Goal: Task Accomplishment & Management: Use online tool/utility

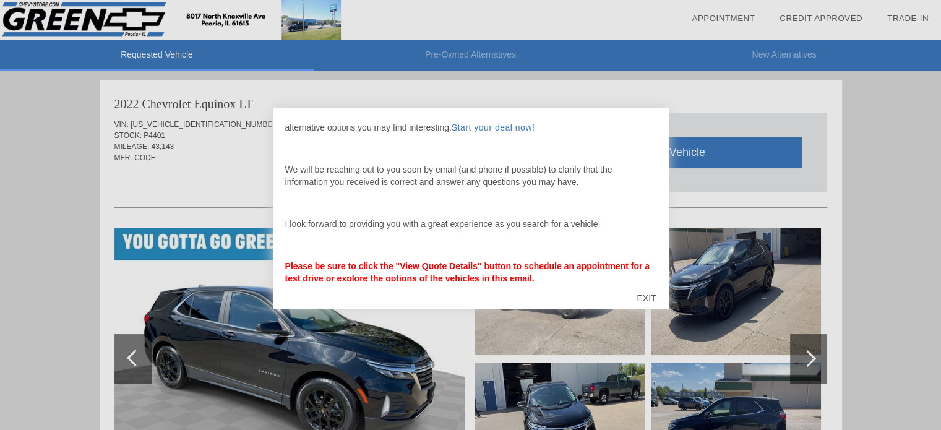
scroll to position [74, 0]
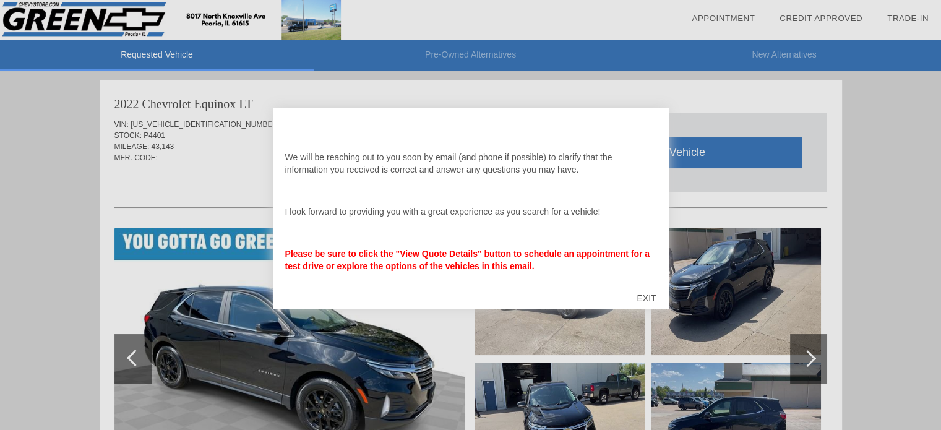
click at [644, 297] on div "EXIT" at bounding box center [646, 298] width 44 height 37
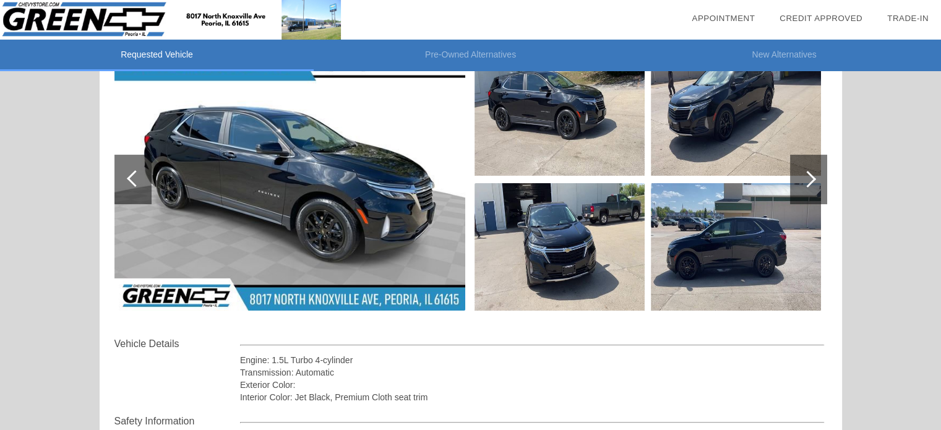
scroll to position [118, 0]
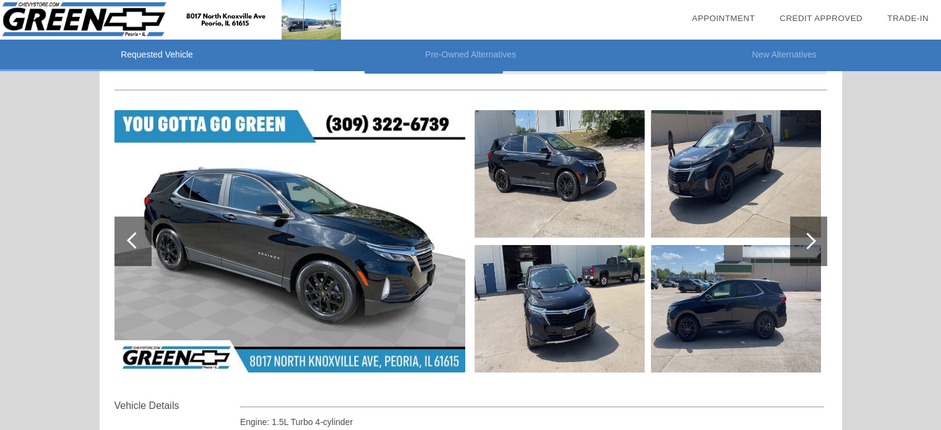
click at [813, 232] on div at bounding box center [808, 242] width 37 height 50
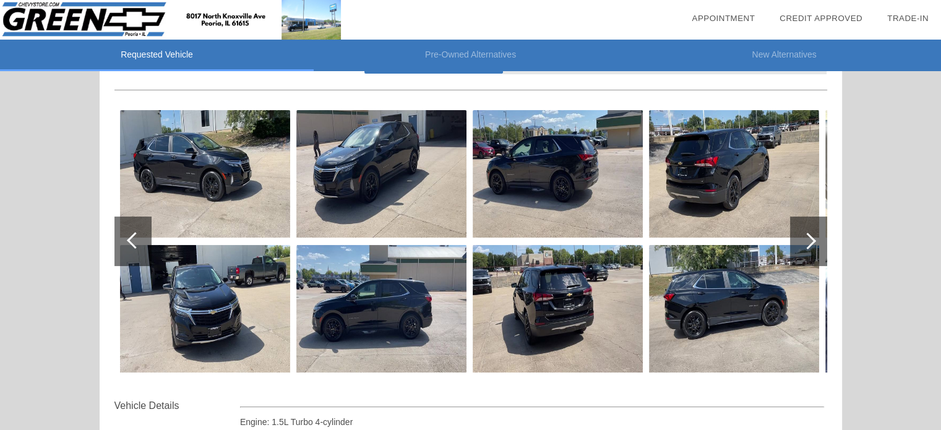
click at [813, 232] on div at bounding box center [808, 242] width 37 height 50
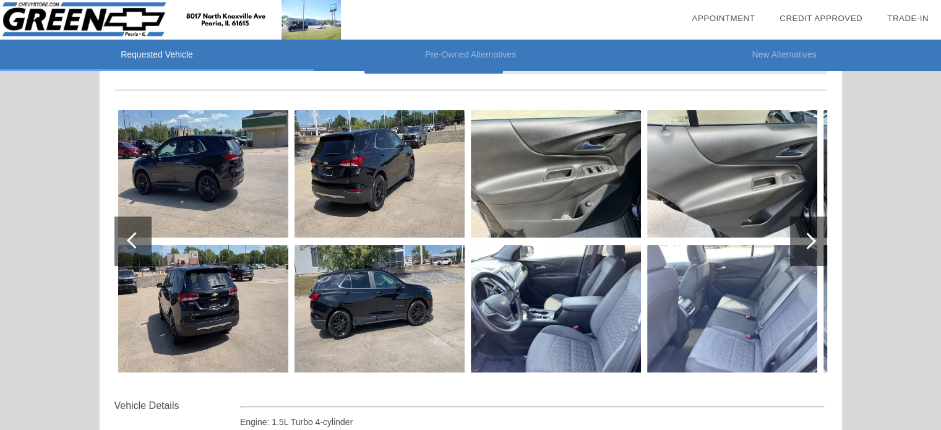
click at [813, 232] on div at bounding box center [808, 242] width 37 height 50
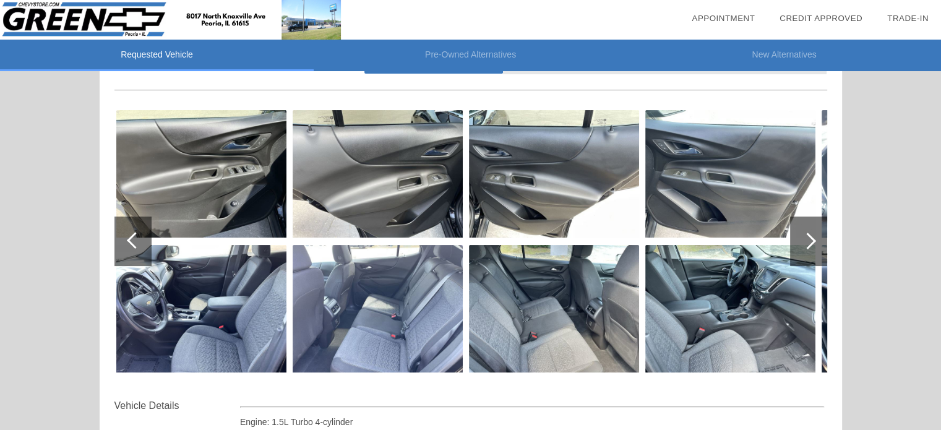
click at [813, 232] on div at bounding box center [808, 242] width 37 height 50
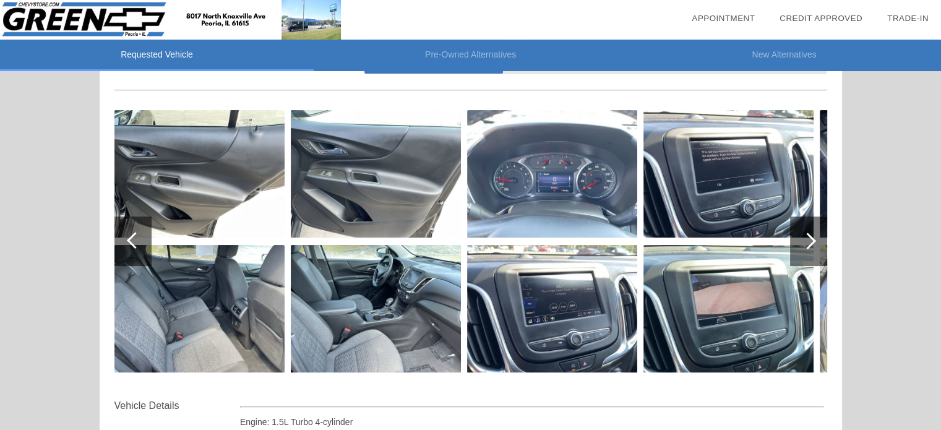
click at [813, 232] on div at bounding box center [808, 242] width 37 height 50
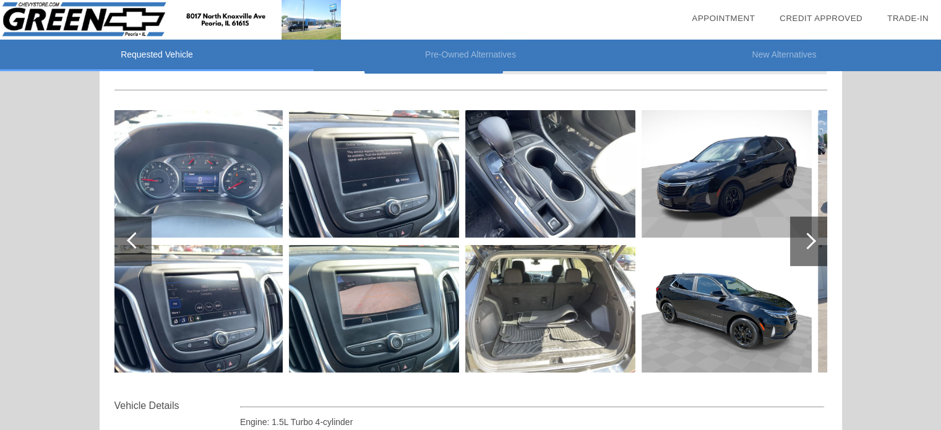
click at [813, 232] on div at bounding box center [808, 242] width 37 height 50
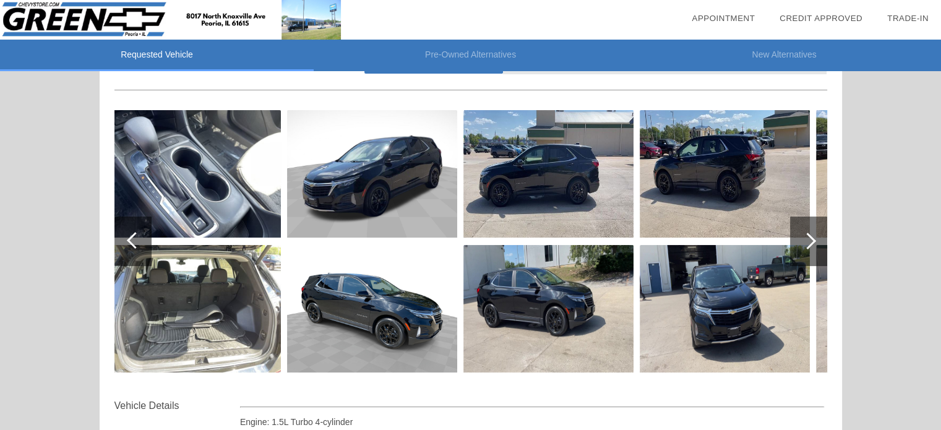
click at [813, 232] on div at bounding box center [808, 242] width 37 height 50
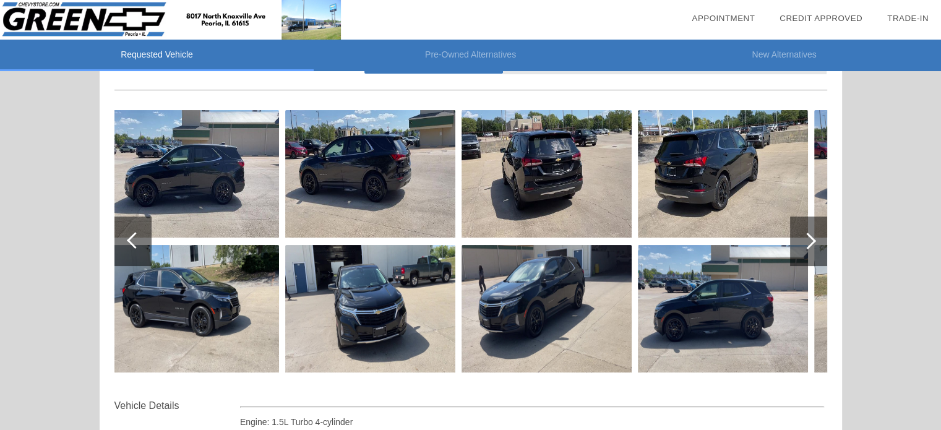
click at [813, 232] on div at bounding box center [808, 242] width 37 height 50
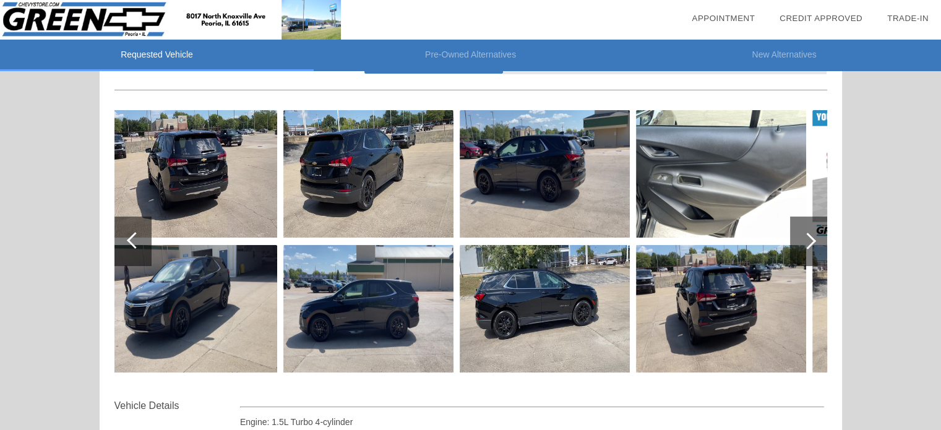
click at [813, 232] on div at bounding box center [808, 242] width 37 height 50
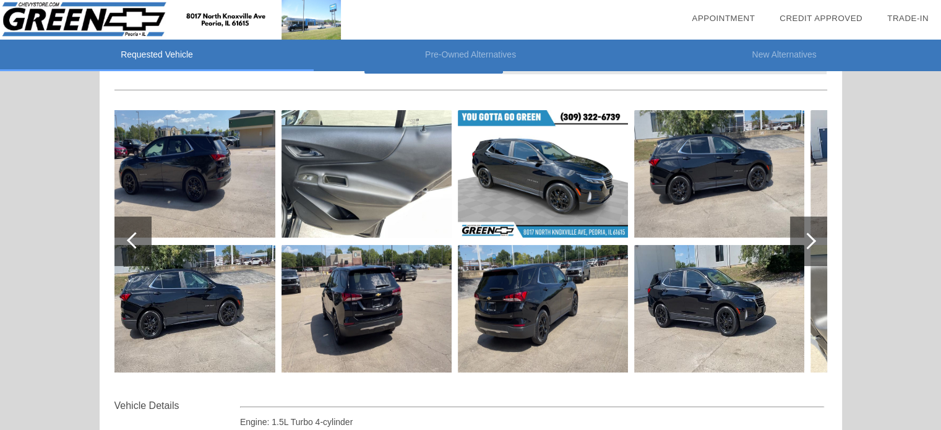
click at [813, 232] on div at bounding box center [808, 242] width 37 height 50
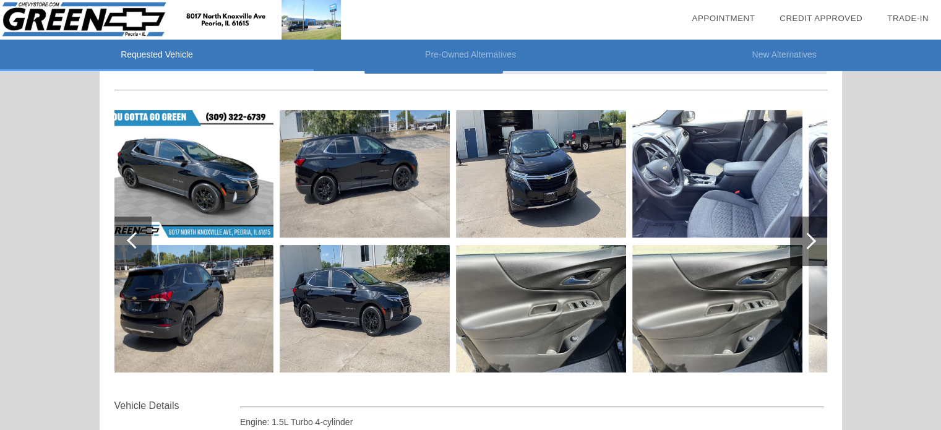
click at [813, 232] on div at bounding box center [808, 242] width 37 height 50
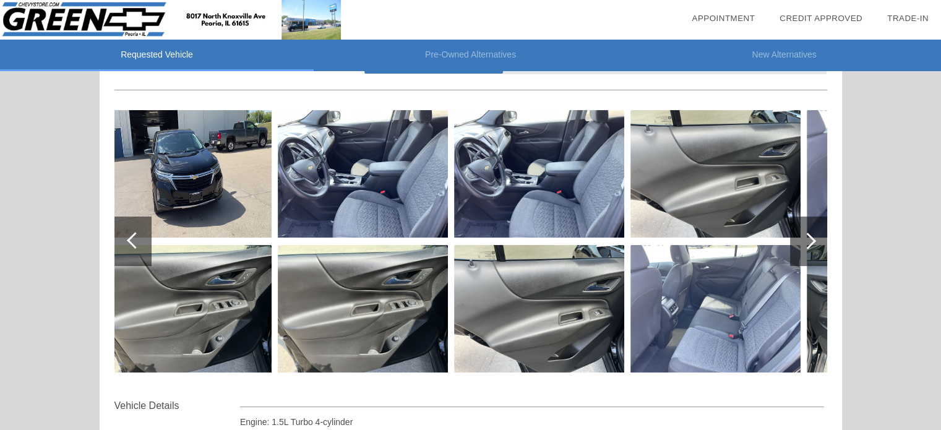
click at [813, 232] on div at bounding box center [808, 242] width 37 height 50
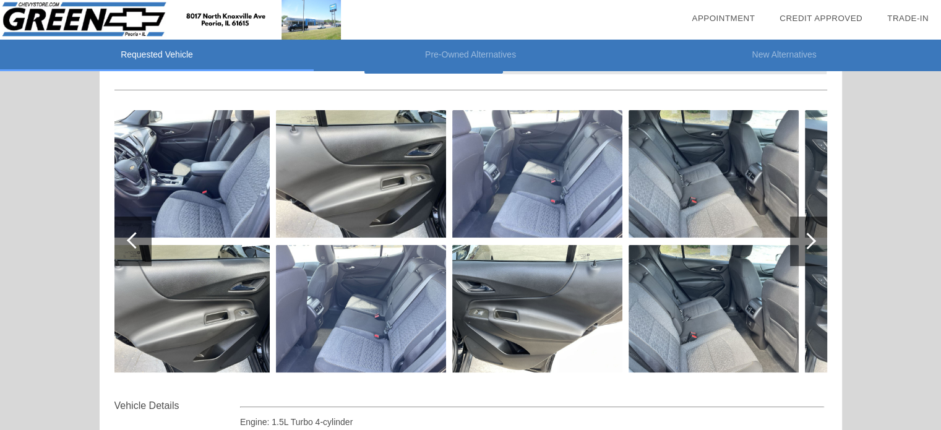
click at [813, 232] on div at bounding box center [808, 242] width 37 height 50
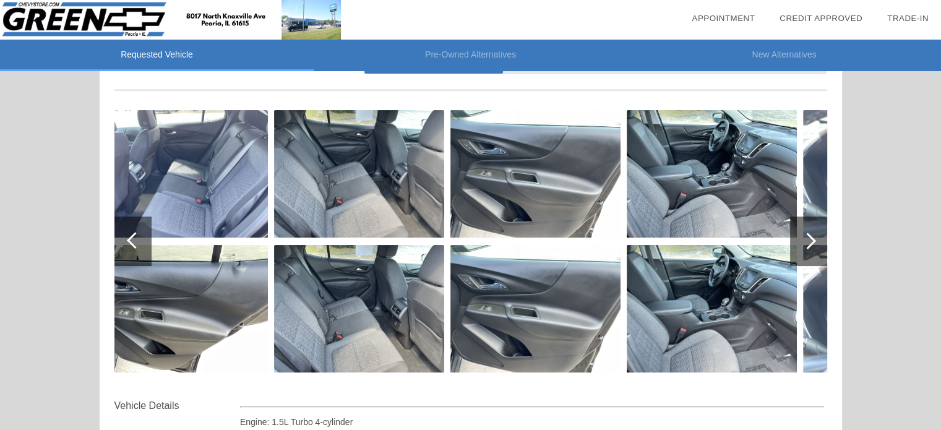
click at [813, 232] on div at bounding box center [808, 242] width 37 height 50
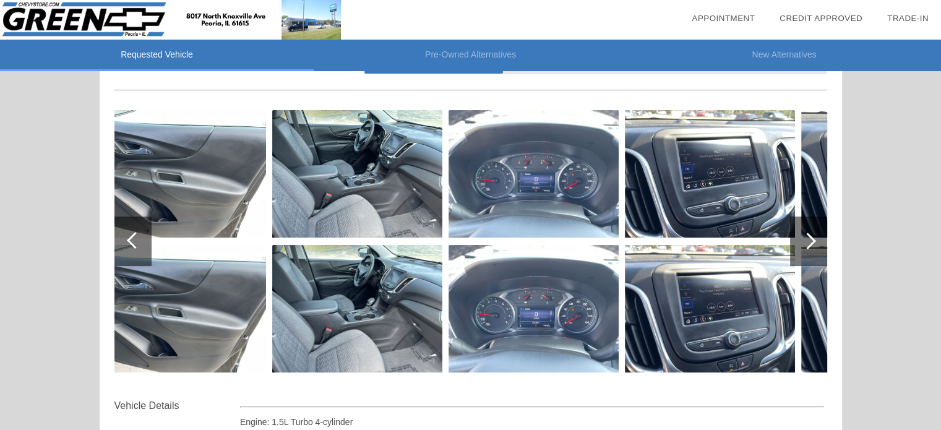
click at [813, 232] on div at bounding box center [808, 242] width 37 height 50
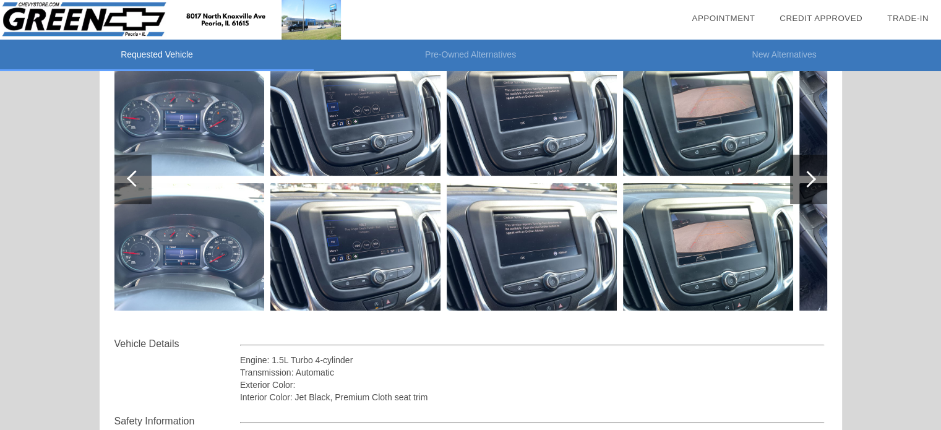
scroll to position [0, 0]
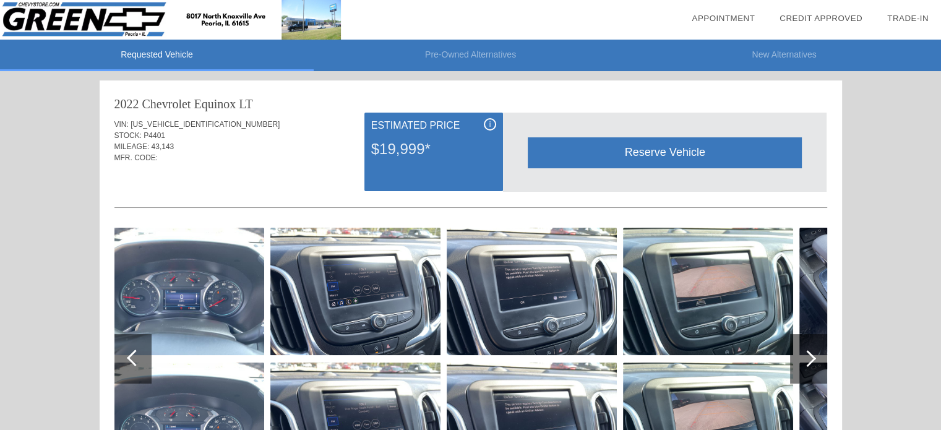
click at [490, 124] on span "i" at bounding box center [491, 124] width 2 height 9
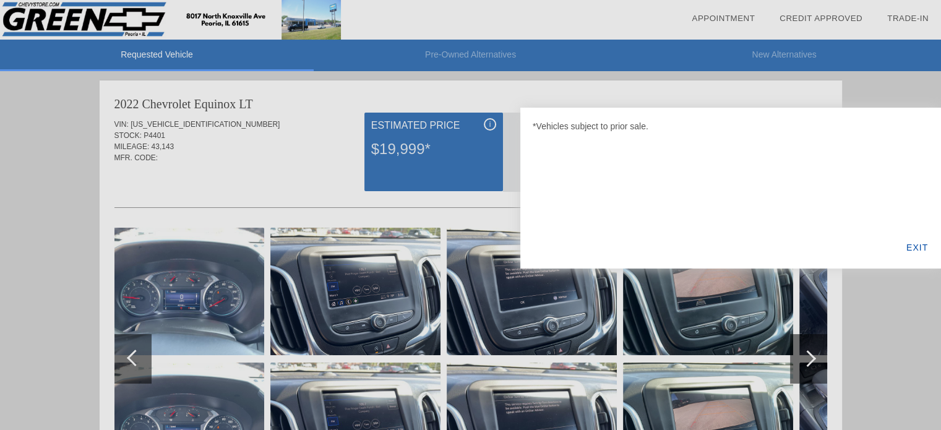
click at [490, 124] on div at bounding box center [470, 215] width 941 height 430
click at [499, 105] on div at bounding box center [470, 215] width 941 height 430
click at [915, 251] on div "EXIT" at bounding box center [918, 248] width 48 height 42
